Goal: Task Accomplishment & Management: Use online tool/utility

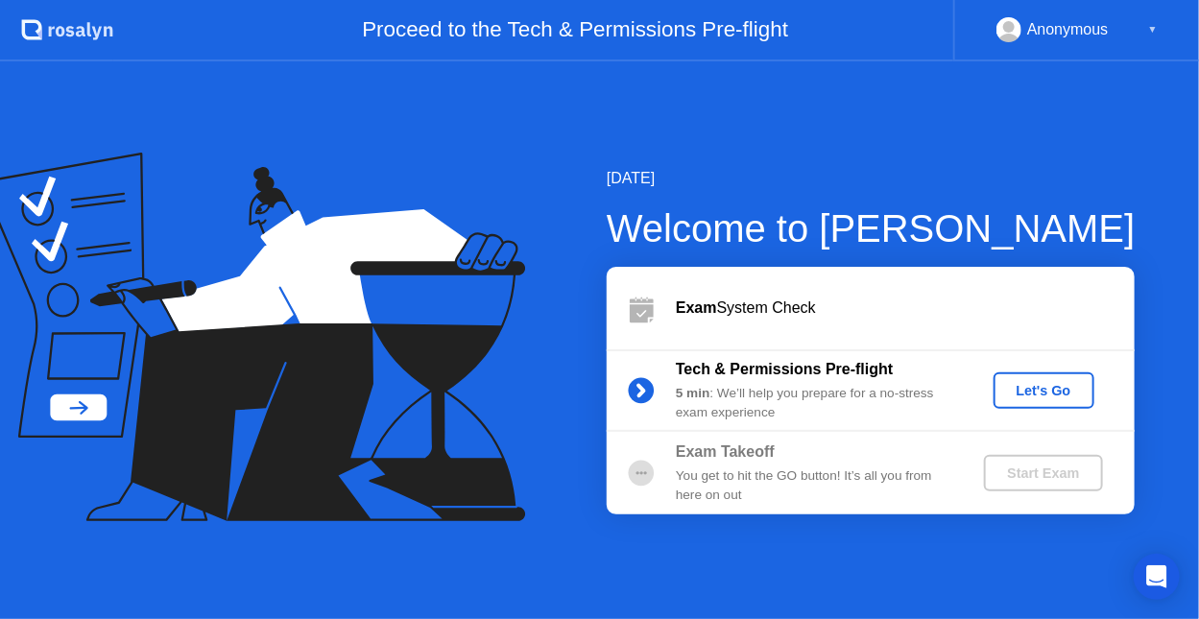
click at [1040, 392] on div "Let's Go" at bounding box center [1043, 390] width 85 height 15
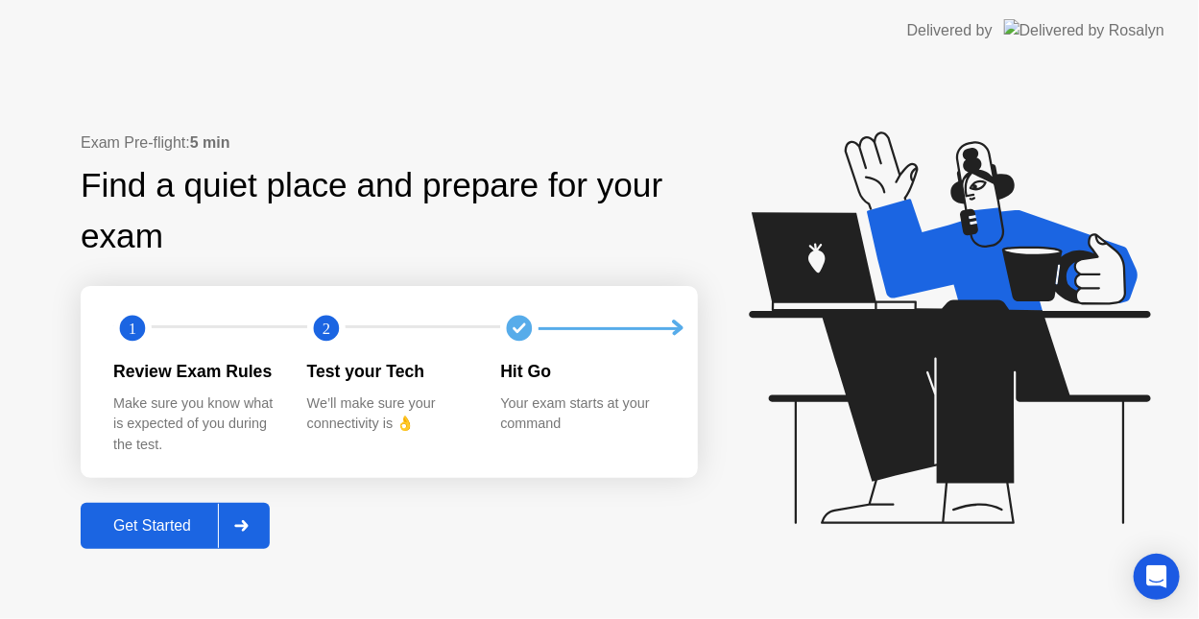
click at [248, 528] on icon at bounding box center [240, 526] width 13 height 12
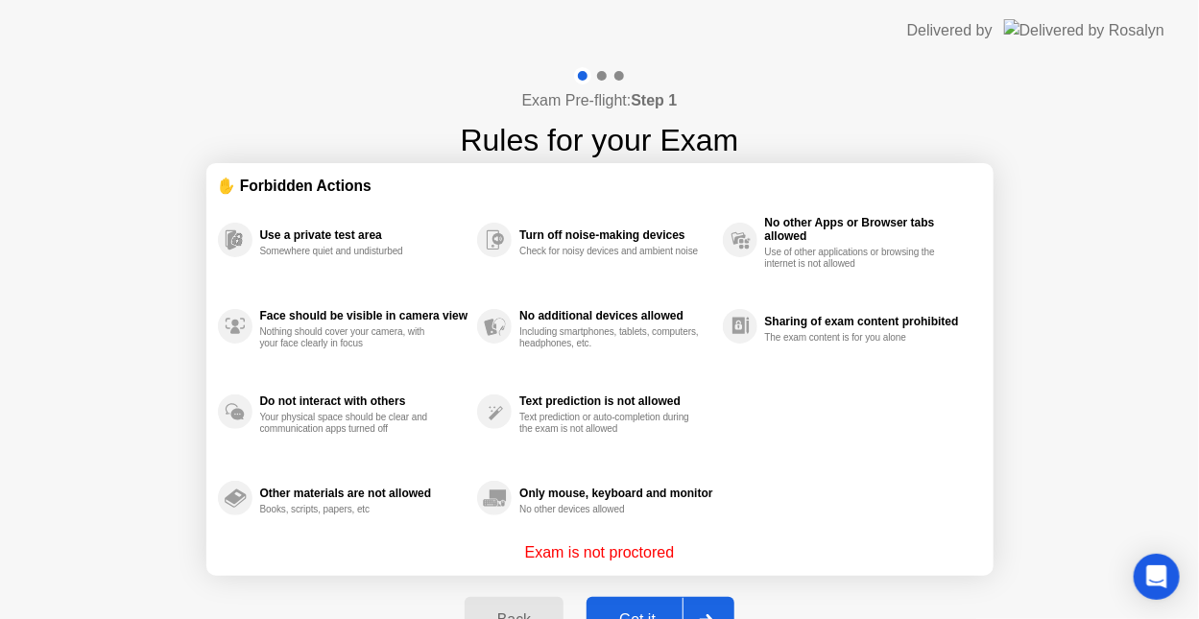
click at [703, 604] on div at bounding box center [705, 620] width 46 height 44
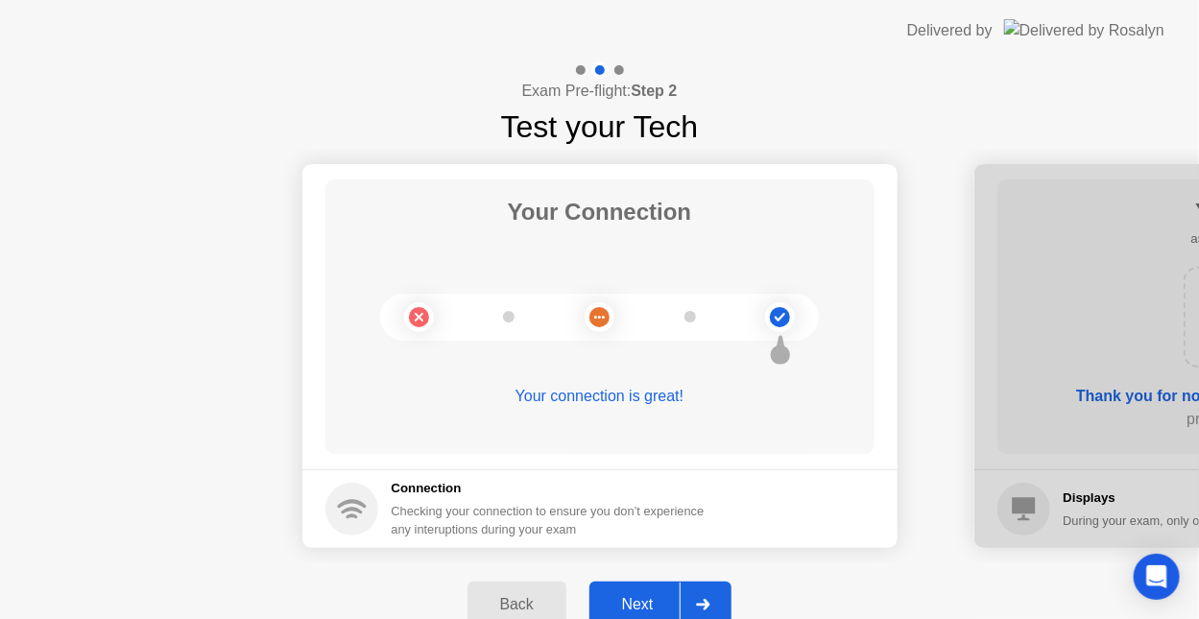
click at [703, 604] on icon at bounding box center [703, 605] width 13 height 12
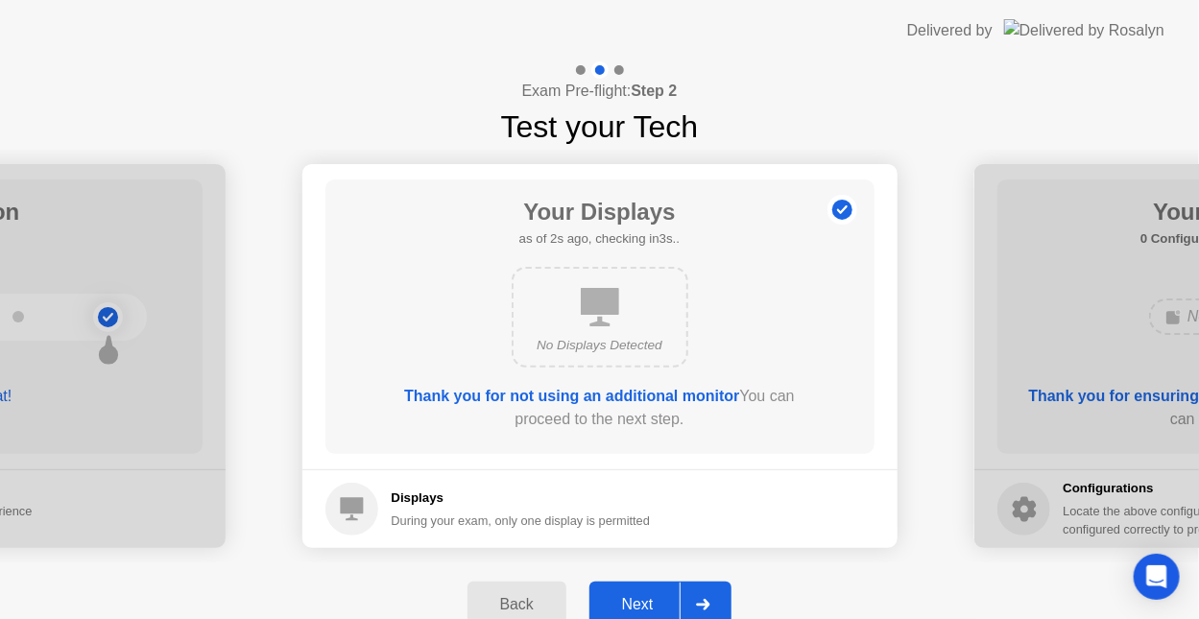
click at [703, 604] on icon at bounding box center [703, 605] width 13 height 12
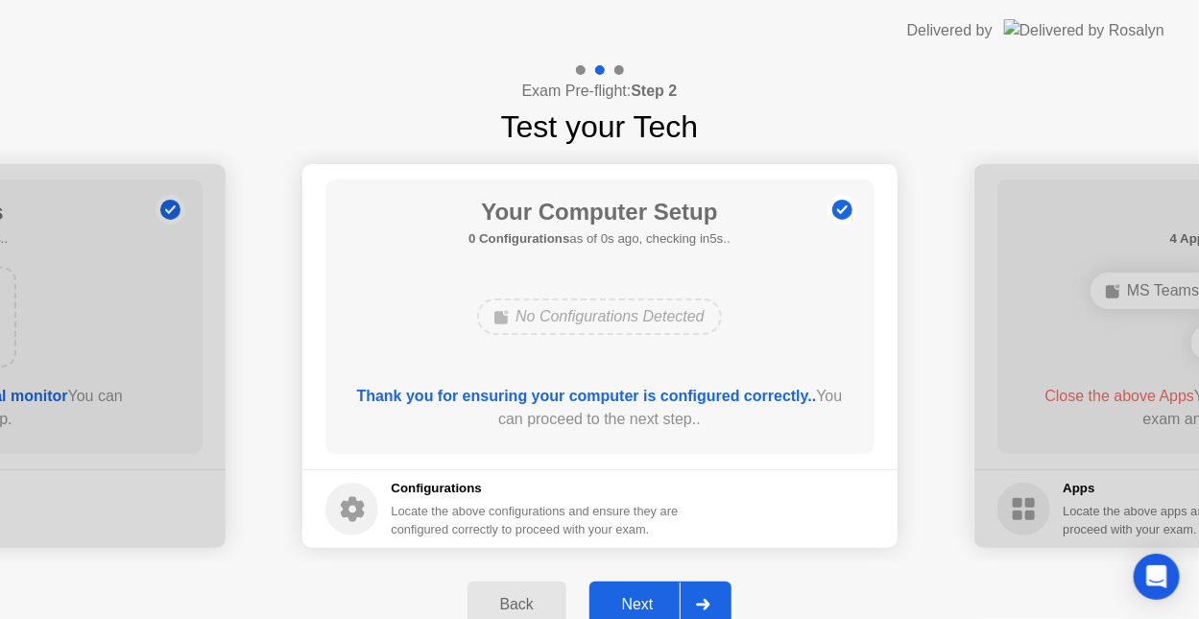
click at [704, 594] on div at bounding box center [703, 605] width 46 height 44
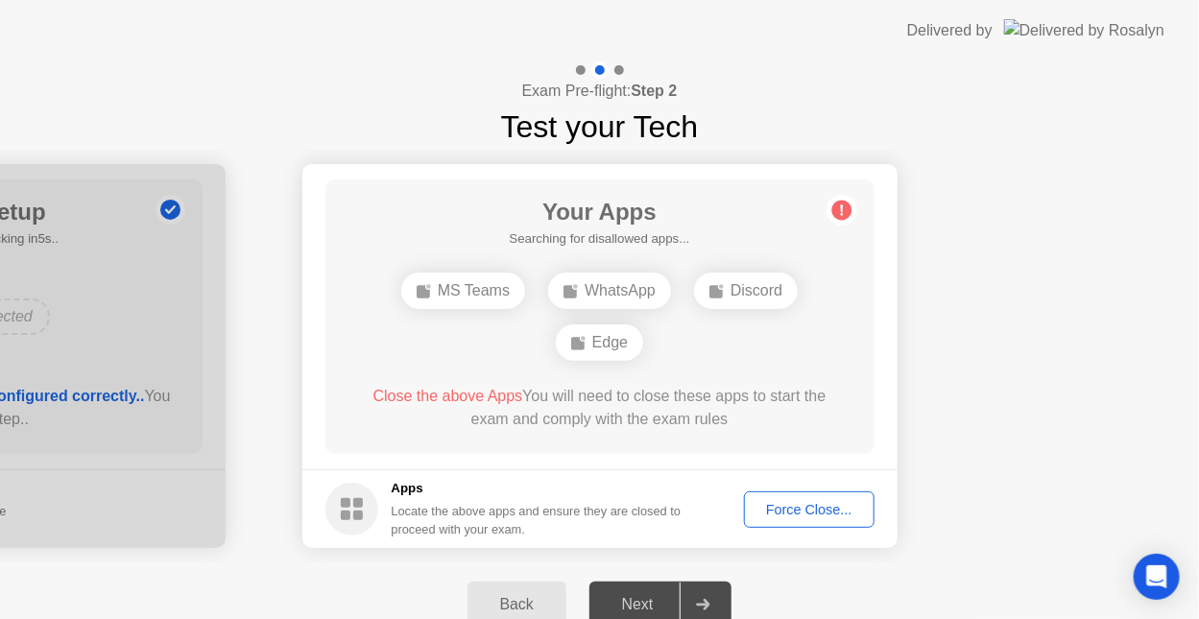
click at [762, 512] on div "Force Close..." at bounding box center [809, 509] width 117 height 15
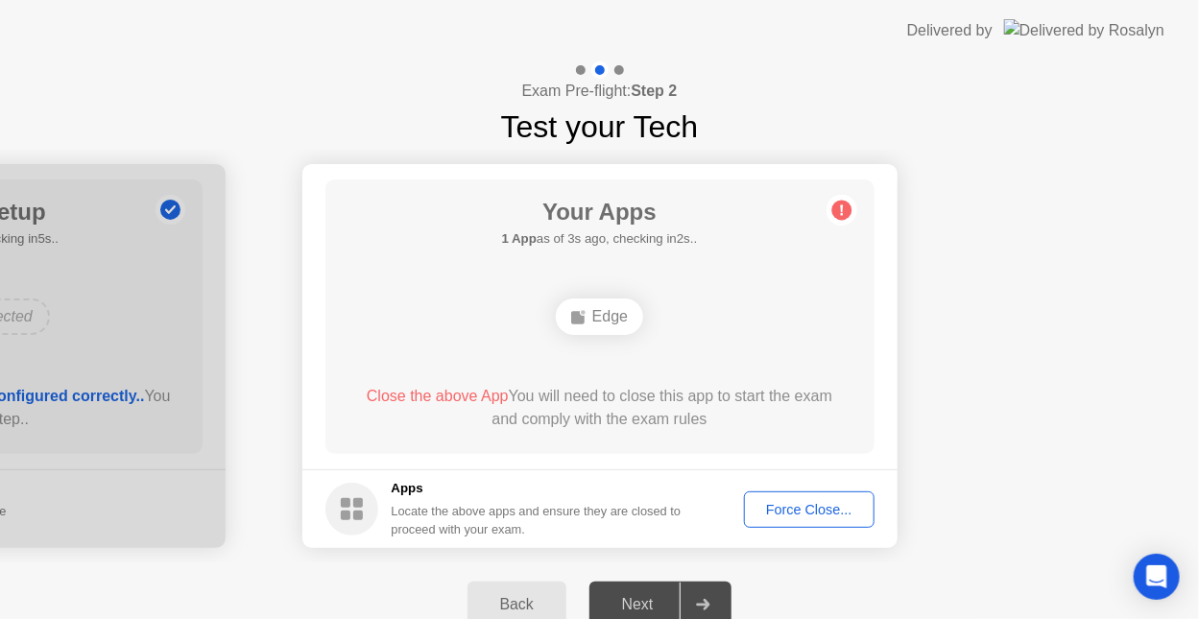
click at [779, 511] on div "Force Close..." at bounding box center [809, 509] width 117 height 15
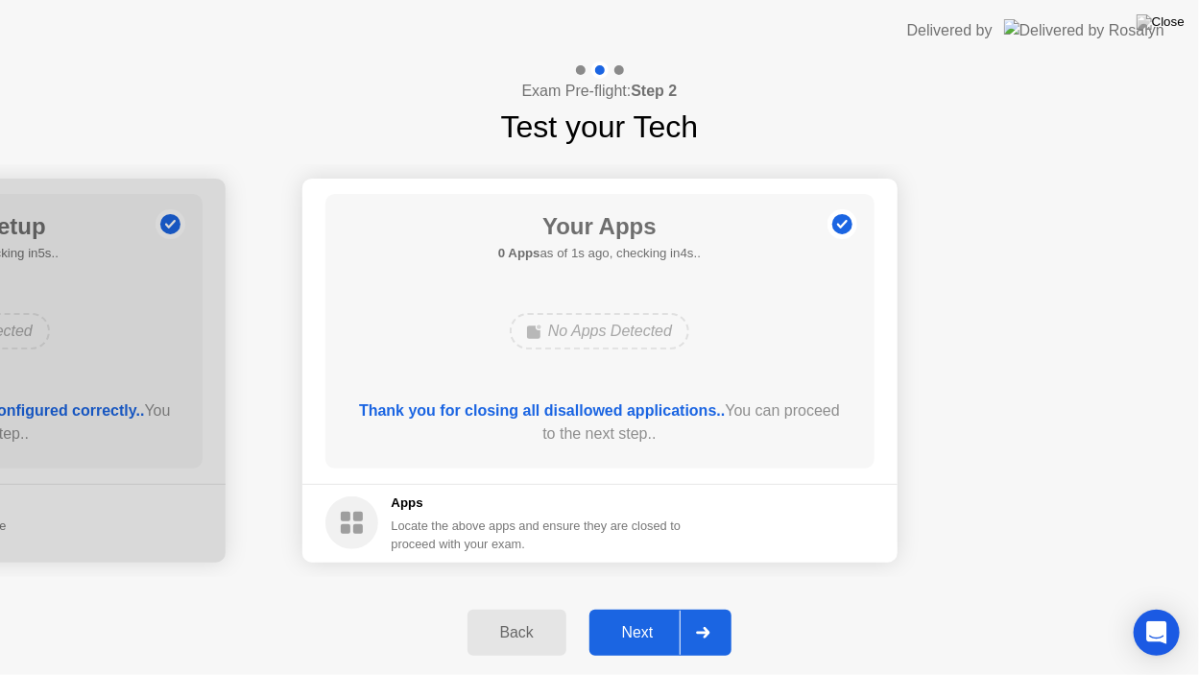
click at [710, 618] on icon at bounding box center [703, 633] width 14 height 12
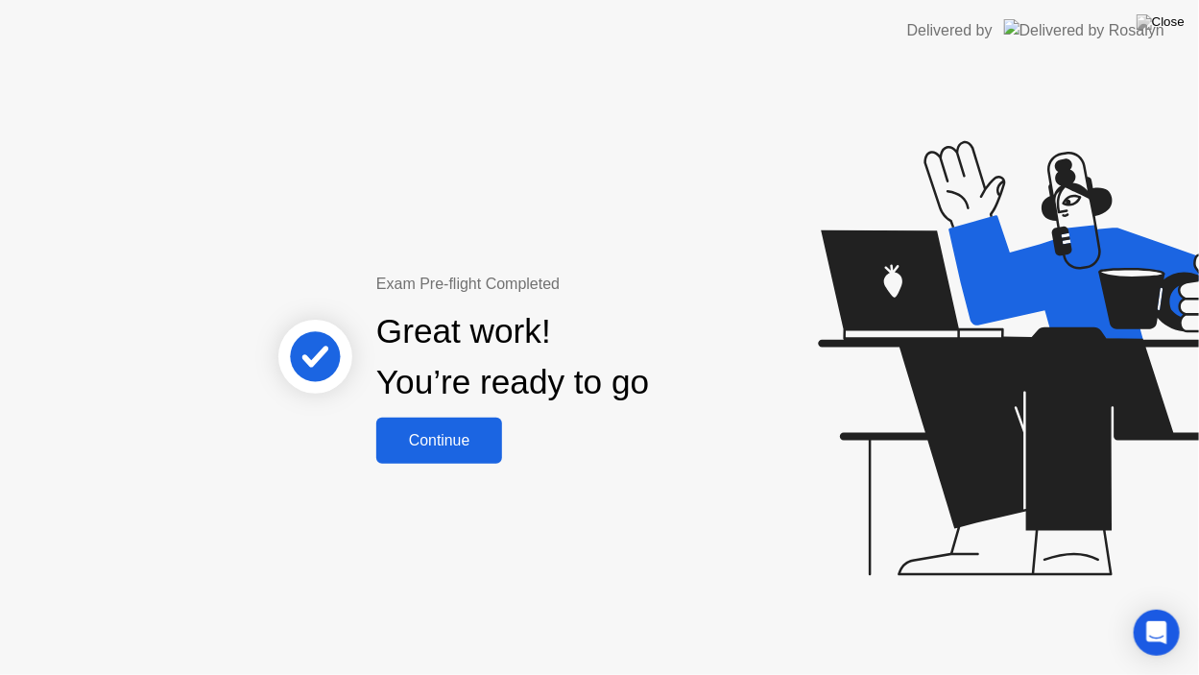
click at [489, 444] on div "Continue" at bounding box center [439, 440] width 114 height 17
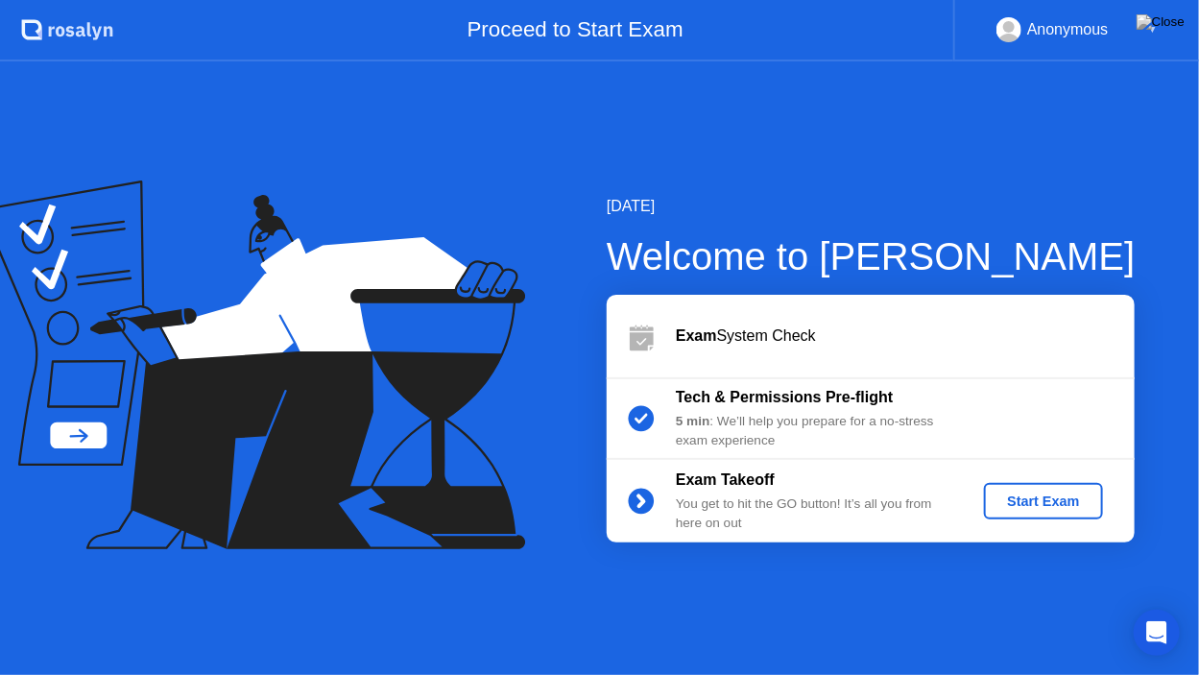
click at [1036, 505] on div "Start Exam" at bounding box center [1042, 500] width 103 height 15
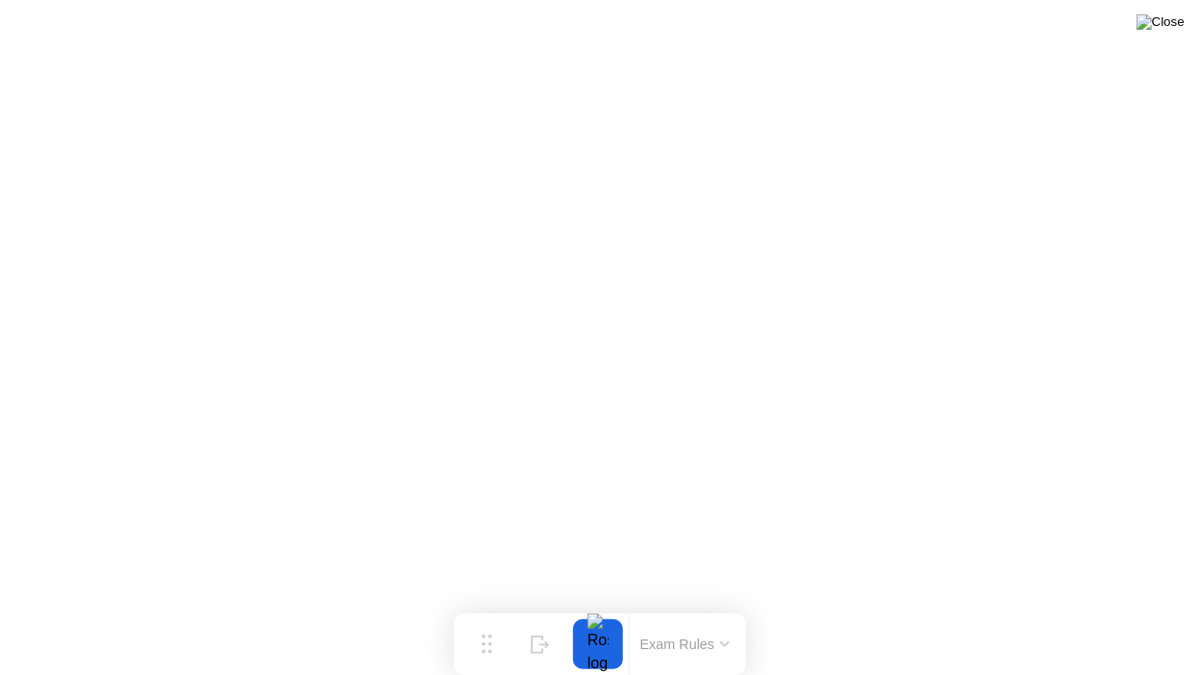
click at [1170, 19] on img at bounding box center [1160, 21] width 48 height 15
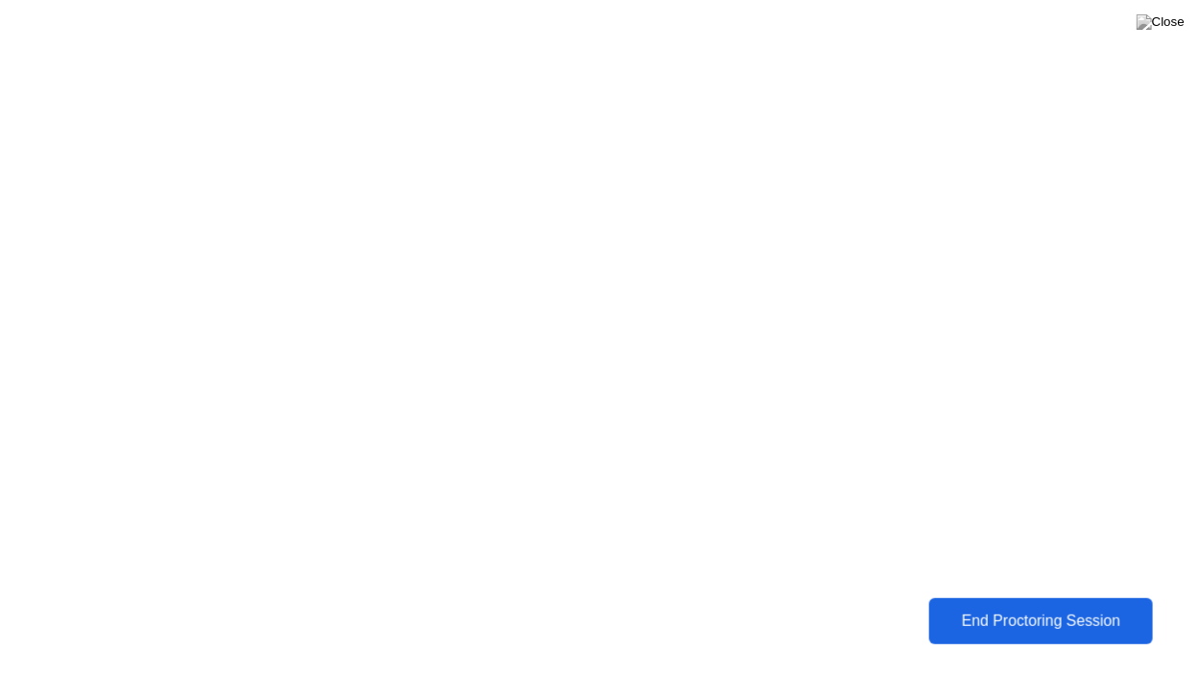
click at [969, 617] on div "End Proctoring Session" at bounding box center [1040, 620] width 215 height 17
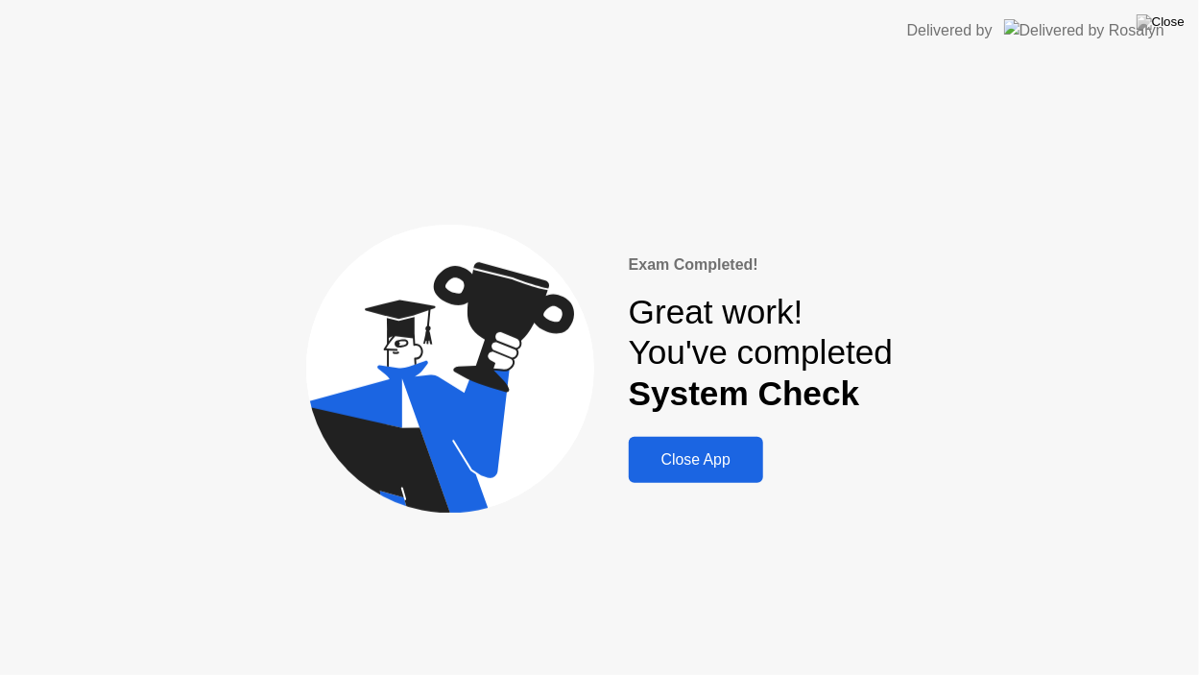
click at [703, 455] on div "Close App" at bounding box center [695, 459] width 123 height 17
